Goal: Task Accomplishment & Management: Manage account settings

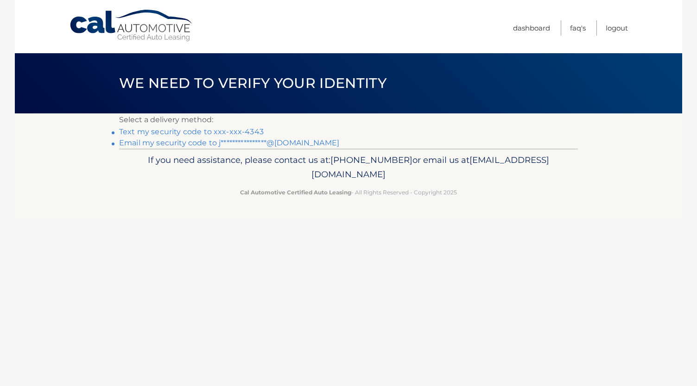
click at [193, 134] on link "Text my security code to xxx-xxx-4343" at bounding box center [191, 131] width 145 height 9
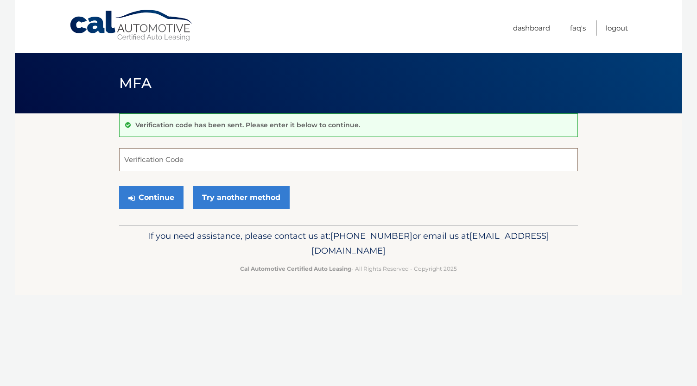
click at [271, 153] on input "Verification Code" at bounding box center [348, 159] width 459 height 23
type input "442430"
click at [161, 193] on button "Continue" at bounding box center [151, 197] width 64 height 23
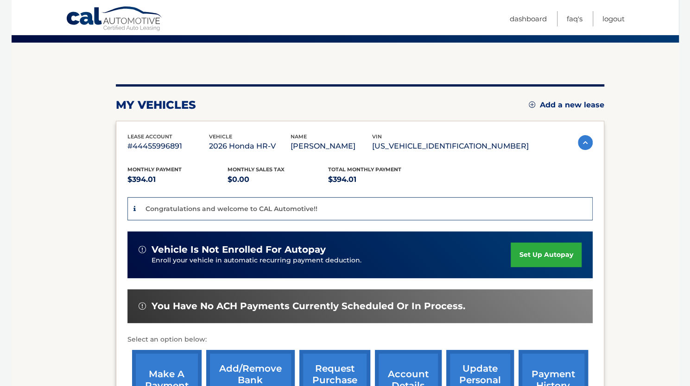
scroll to position [80, 0]
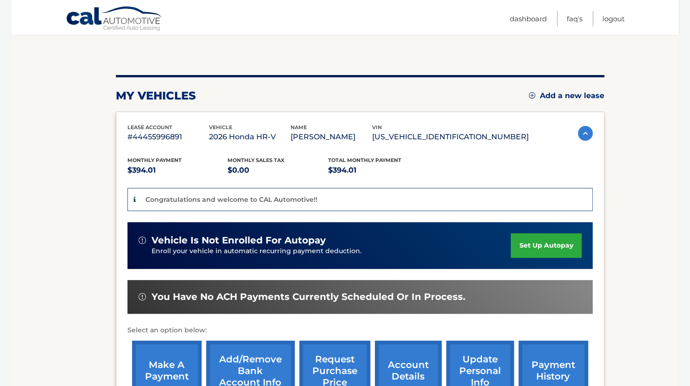
click at [548, 241] on link "set up autopay" at bounding box center [545, 245] width 70 height 25
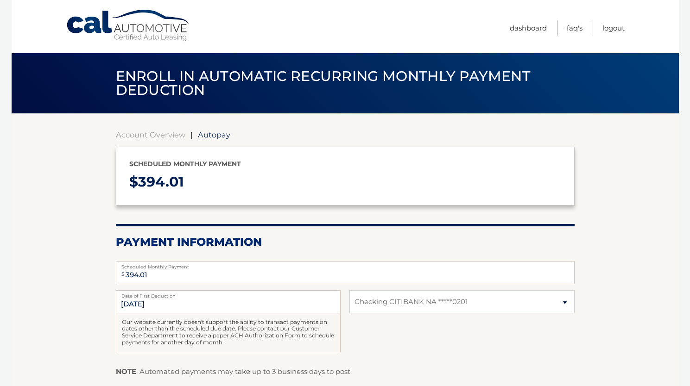
select select "NmNiNTVhNTktZDdkNC00ZmM4LTkzMjQtMjhkODAyYWE2NjY3"
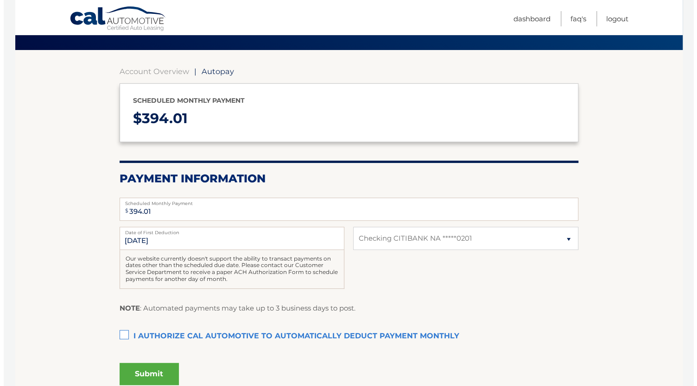
scroll to position [69, 0]
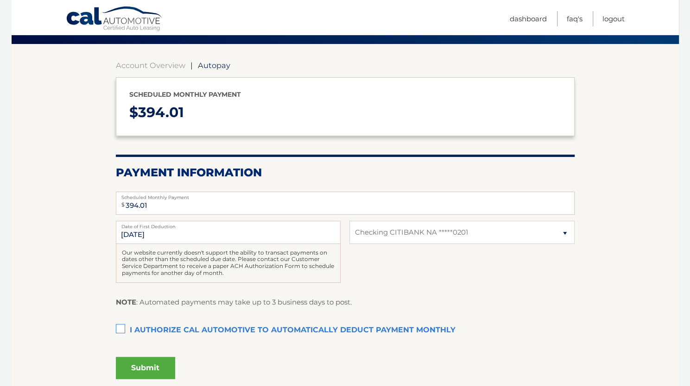
click at [120, 330] on label "I authorize cal automotive to automatically deduct payment monthly This checkbo…" at bounding box center [345, 330] width 459 height 19
click at [0, 0] on input "I authorize cal automotive to automatically deduct payment monthly This checkbo…" at bounding box center [0, 0] width 0 height 0
click at [152, 374] on button "Submit" at bounding box center [145, 368] width 59 height 22
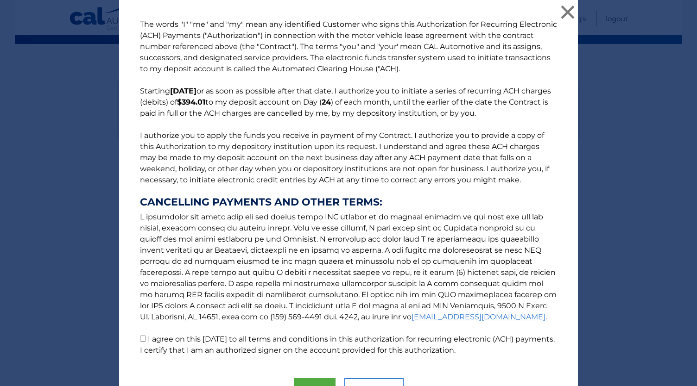
scroll to position [51, 0]
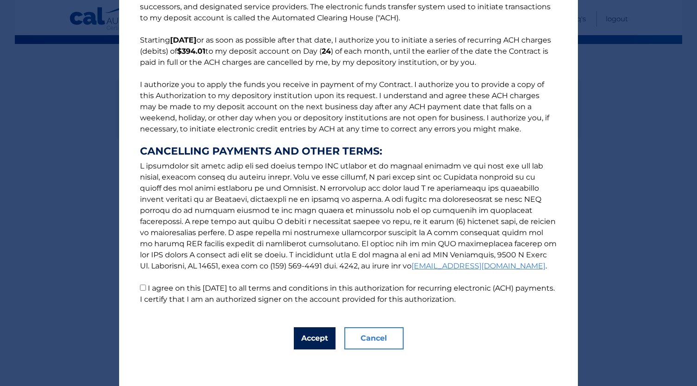
click at [310, 335] on button "Accept" at bounding box center [315, 339] width 42 height 22
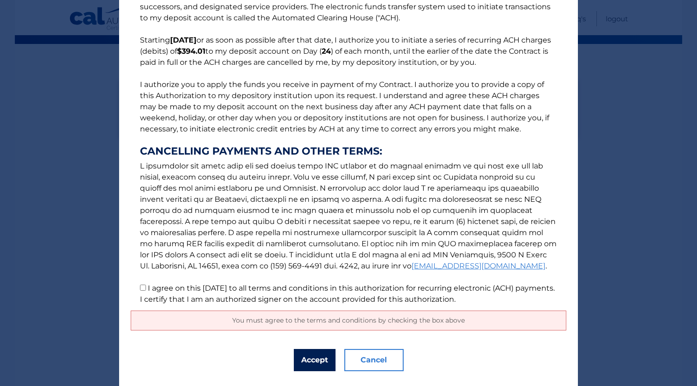
scroll to position [0, 0]
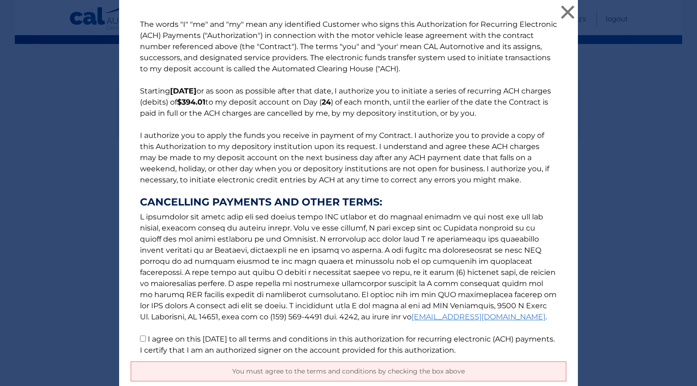
click at [150, 337] on label "I agree on this 09/11/2025 to all terms and conditions in this authorization fo…" at bounding box center [347, 345] width 415 height 20
click at [146, 337] on input "I agree on this 09/11/2025 to all terms and conditions in this authorization fo…" at bounding box center [143, 339] width 6 height 6
checkbox input "true"
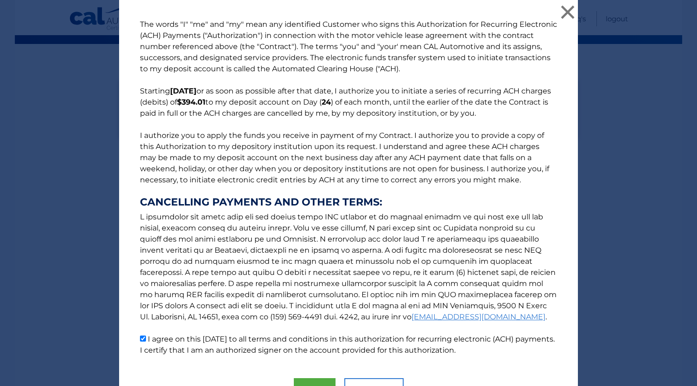
scroll to position [51, 0]
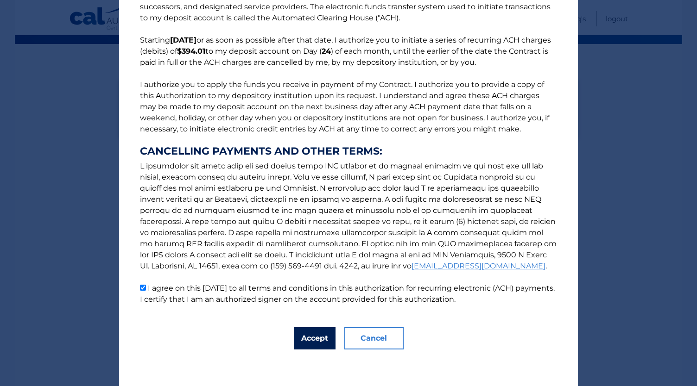
click at [294, 337] on button "Accept" at bounding box center [315, 339] width 42 height 22
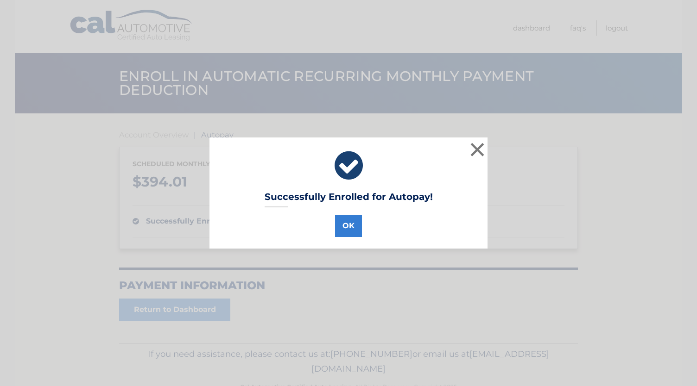
click at [330, 235] on div "OK" at bounding box center [348, 224] width 255 height 26
click at [335, 232] on button "OK" at bounding box center [348, 226] width 27 height 22
